Goal: Task Accomplishment & Management: Complete application form

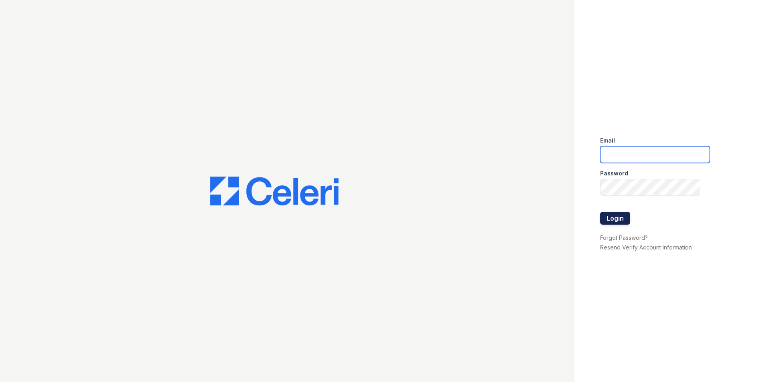
type input "[EMAIL_ADDRESS][DOMAIN_NAME]"
click at [625, 218] on button "Login" at bounding box center [615, 218] width 30 height 13
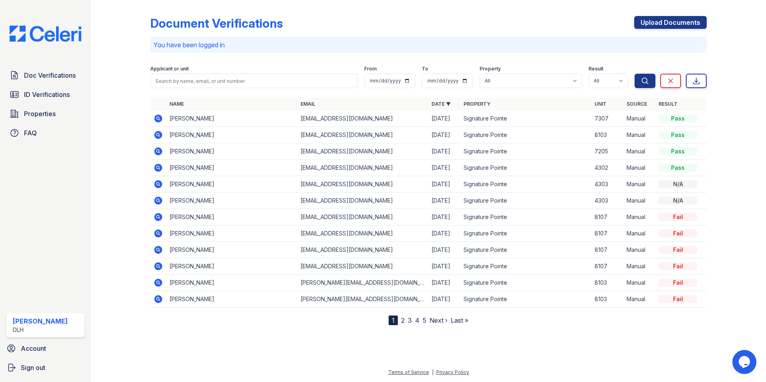
click at [633, 29] on div "Document Verifications Upload Documents" at bounding box center [428, 26] width 556 height 21
click at [655, 24] on link "Upload Documents" at bounding box center [670, 22] width 72 height 13
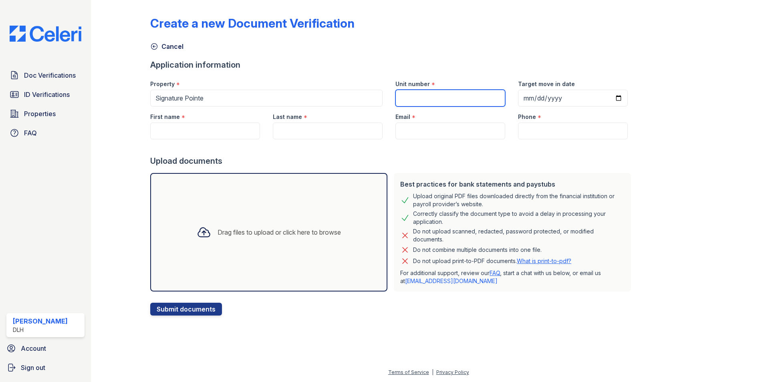
click at [447, 101] on input "Unit number" at bounding box center [450, 98] width 110 height 17
type input "4306"
drag, startPoint x: 224, startPoint y: 136, endPoint x: 249, endPoint y: 131, distance: 25.7
click at [224, 136] on input "First name" at bounding box center [205, 131] width 110 height 17
type input "Sebastin"
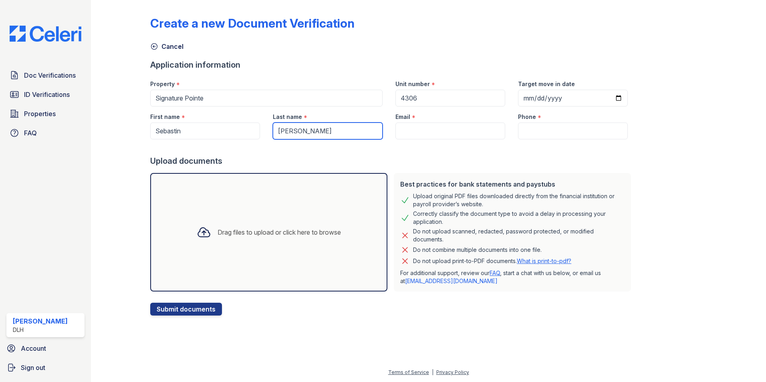
type input "[PERSON_NAME]"
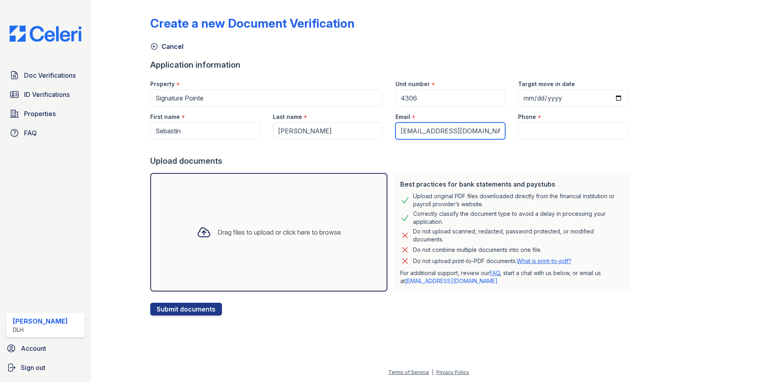
type input "[EMAIL_ADDRESS][DOMAIN_NAME]"
type input "8643960466"
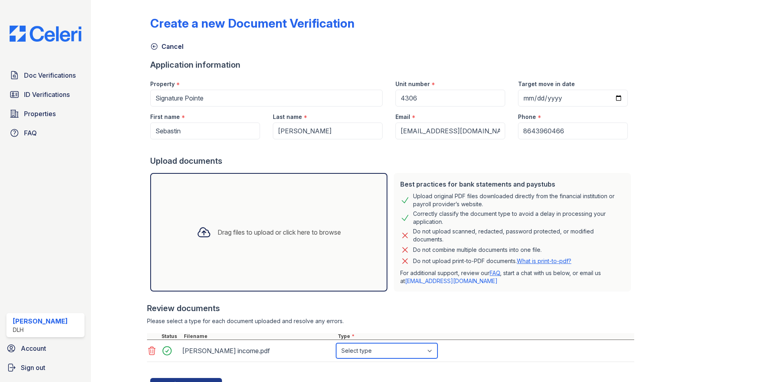
click at [393, 354] on select "Select type Paystub Bank Statement Offer Letter Tax Documents Benefit Award Let…" at bounding box center [386, 350] width 101 height 15
select select "paystub"
click at [336, 343] on select "Select type Paystub Bank Statement Offer Letter Tax Documents Benefit Award Let…" at bounding box center [386, 350] width 101 height 15
click at [181, 380] on button "Submit documents" at bounding box center [186, 384] width 72 height 13
